Goal: Find specific page/section: Find specific page/section

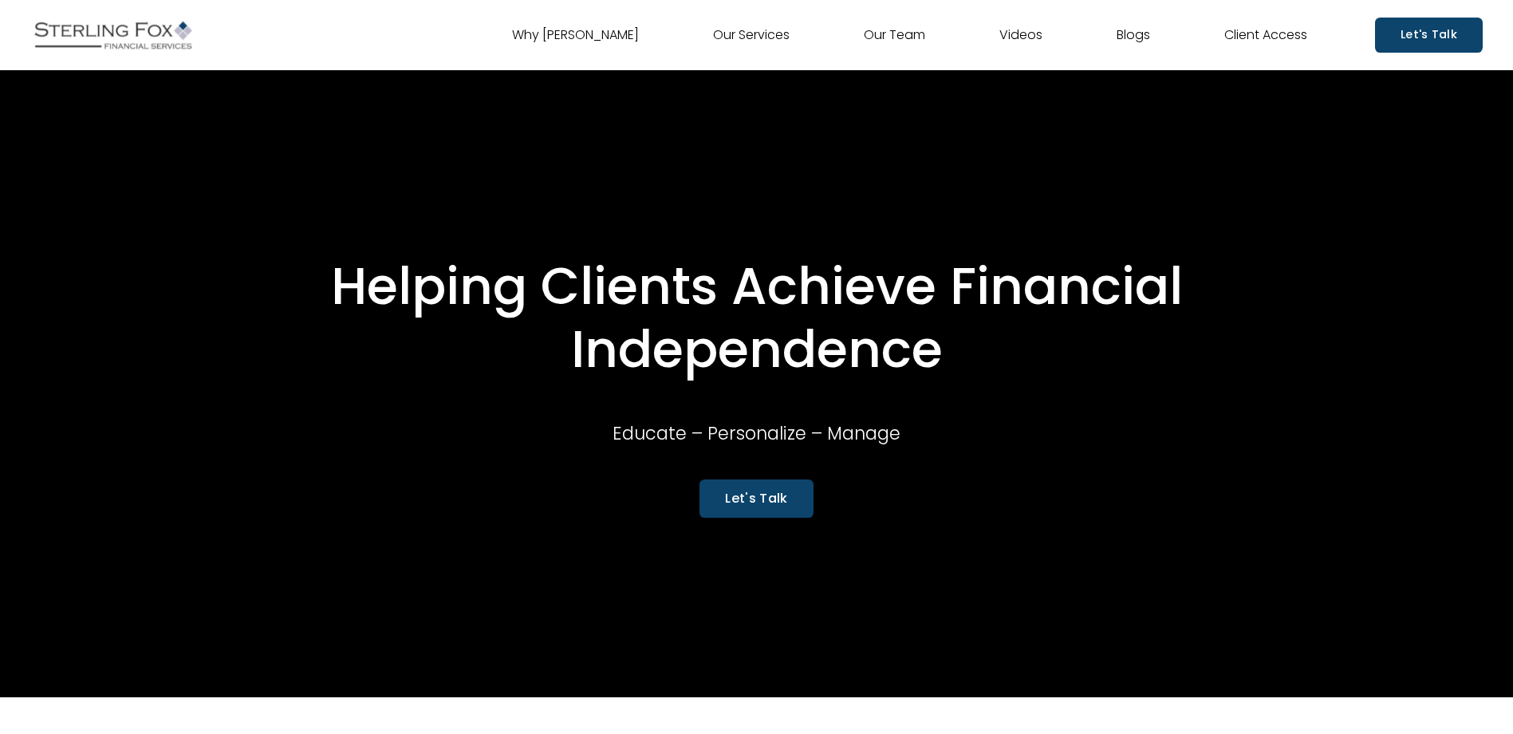
click at [906, 39] on link "Our Team" at bounding box center [894, 35] width 61 height 26
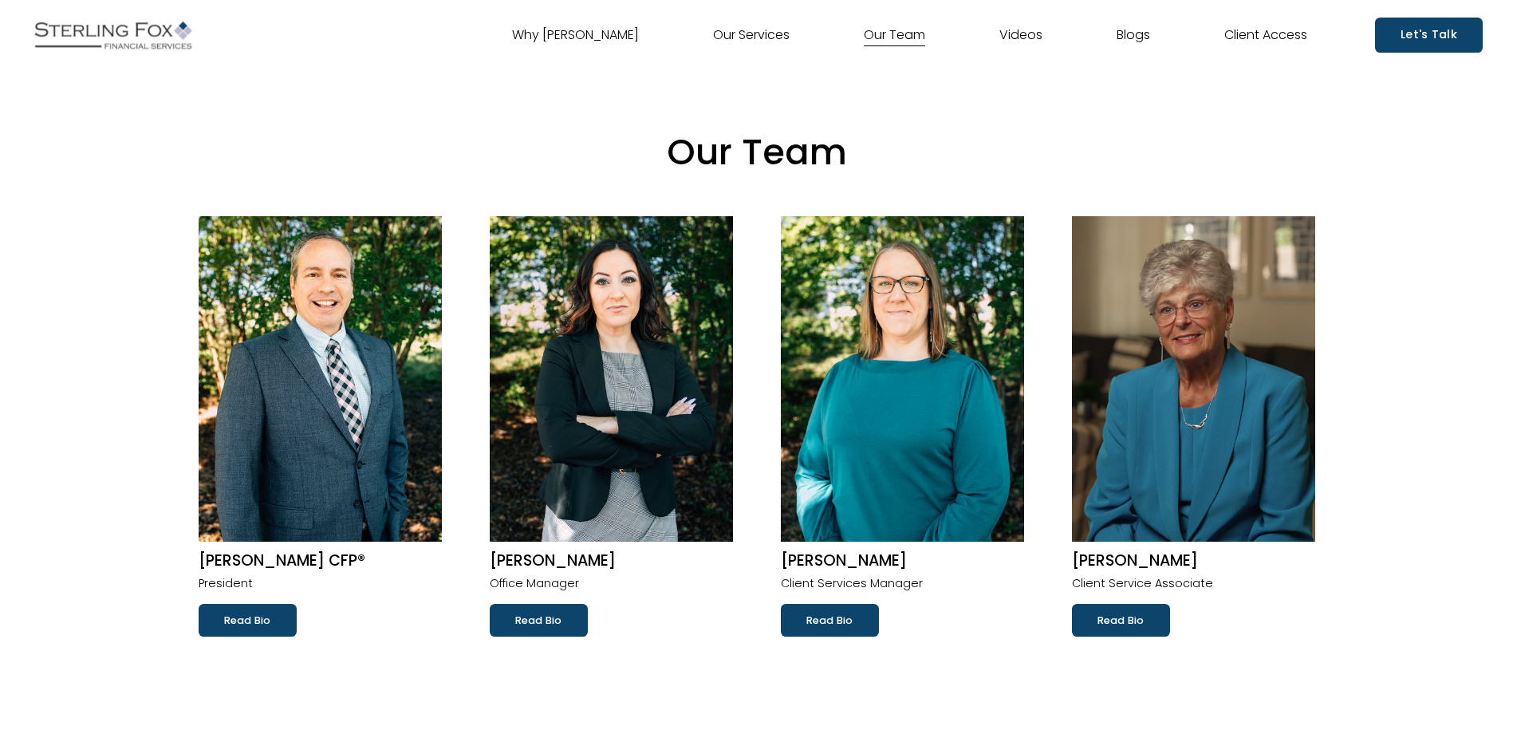
click at [348, 44] on div "Why Sterling Fox Our Services Our Team Videos Blogs Client Access" at bounding box center [786, 35] width 1042 height 26
click at [334, 30] on div "Why Sterling Fox Our Services Our Team Videos Blogs Client Access" at bounding box center [786, 35] width 1042 height 26
click at [1134, 616] on link "Read Bio" at bounding box center [1121, 620] width 98 height 32
click at [1201, 90] on div "Our Team Robert W. Volpe CFP® President Read Bio Lisa M. Coello Office Manager …" at bounding box center [756, 378] width 1513 height 616
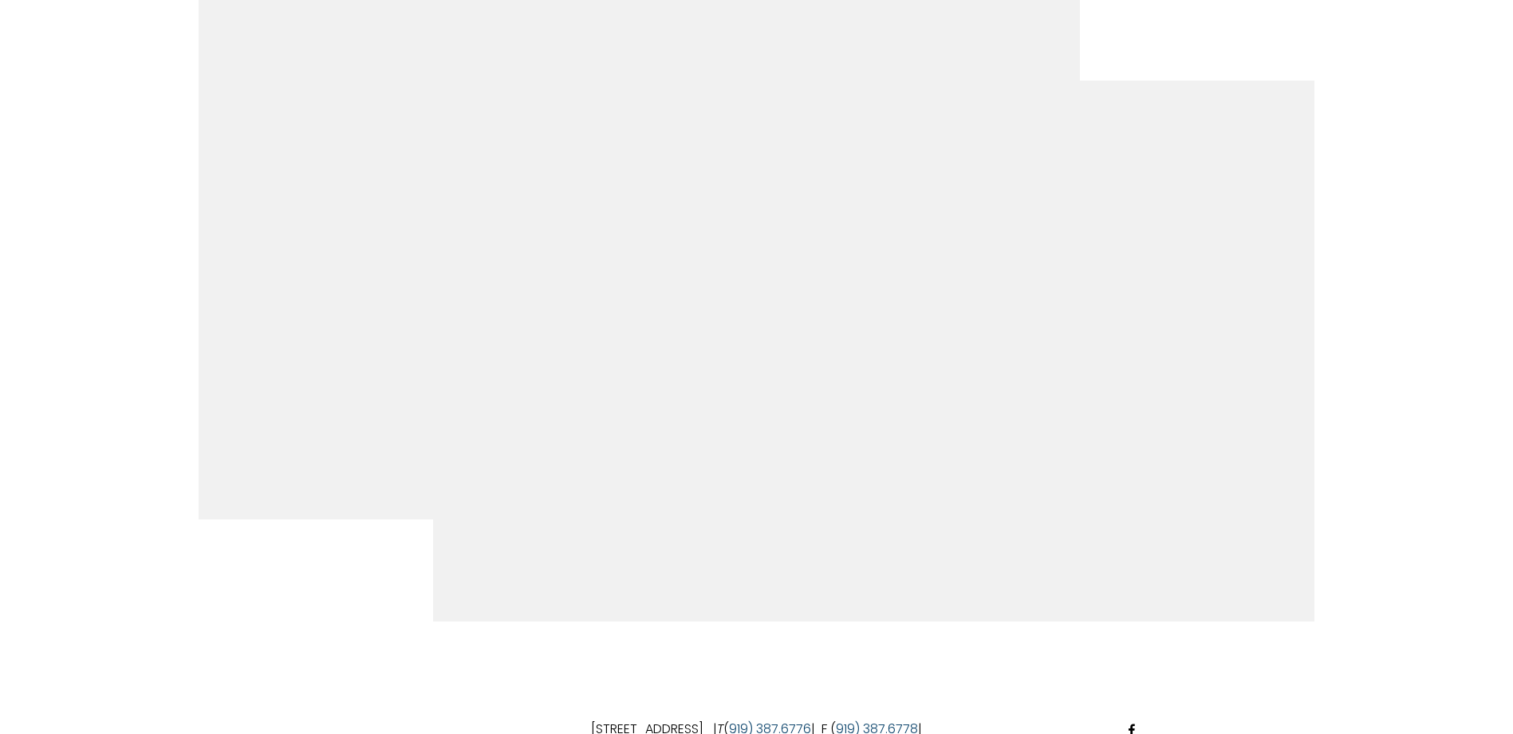
scroll to position [601, 0]
